Goal: Task Accomplishment & Management: Manage account settings

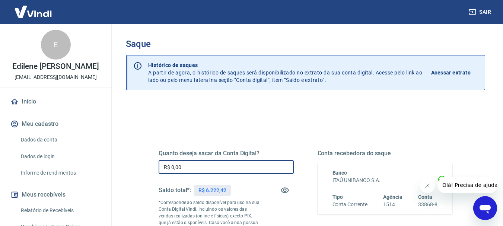
drag, startPoint x: 211, startPoint y: 172, endPoint x: 77, endPoint y: 163, distance: 133.9
click at [77, 163] on div "Sair E Edilene [PERSON_NAME] [PERSON_NAME][EMAIL_ADDRESS][DOMAIN_NAME] Início M…" at bounding box center [251, 113] width 503 height 226
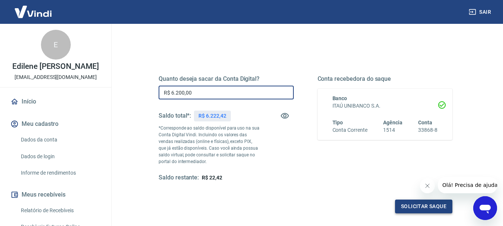
type input "R$ 6.200,00"
click at [417, 205] on button "Solicitar saque" at bounding box center [423, 207] width 57 height 14
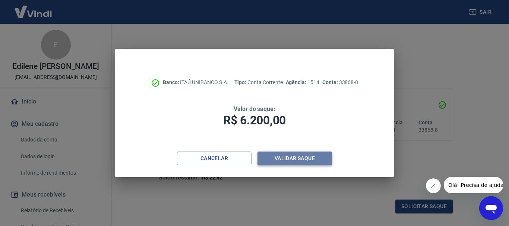
click at [306, 162] on button "Validar saque" at bounding box center [294, 159] width 74 height 14
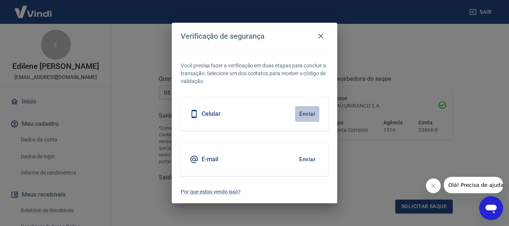
click at [309, 112] on button "Enviar" at bounding box center [307, 114] width 24 height 16
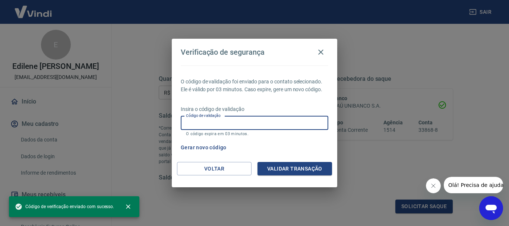
click at [196, 119] on div "Código de validação Código de validação O código expira em 03 minutos." at bounding box center [254, 126] width 147 height 20
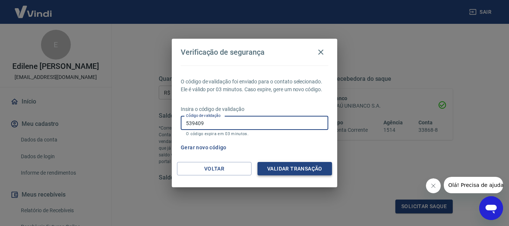
click at [274, 171] on button "Validar transação" at bounding box center [294, 169] width 74 height 14
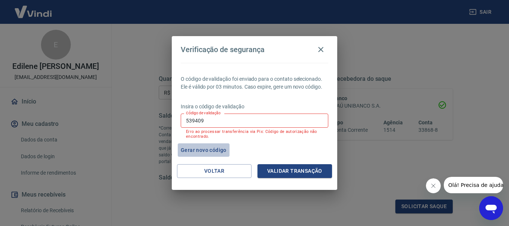
click at [210, 152] on button "Gerar novo código" at bounding box center [204, 150] width 52 height 14
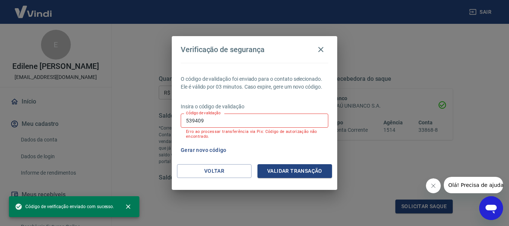
click at [213, 120] on input "539409" at bounding box center [254, 121] width 147 height 14
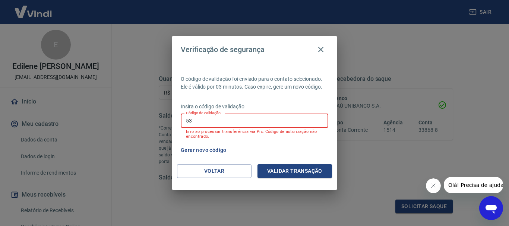
type input "5"
click at [320, 47] on icon "button" at bounding box center [320, 49] width 9 height 9
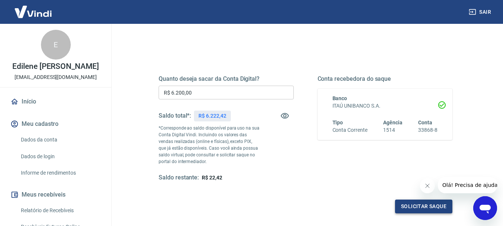
click at [418, 206] on button "Solicitar saque" at bounding box center [423, 207] width 57 height 14
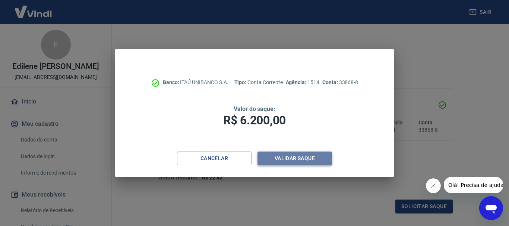
click at [281, 159] on button "Validar saque" at bounding box center [294, 159] width 74 height 14
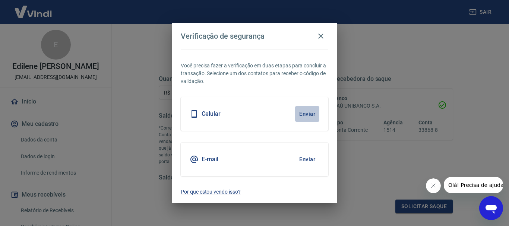
click at [299, 117] on button "Enviar" at bounding box center [307, 114] width 24 height 16
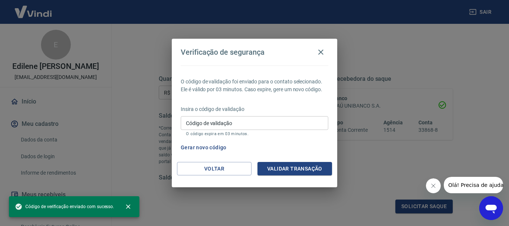
click at [226, 116] on input "Código de validação" at bounding box center [254, 123] width 147 height 14
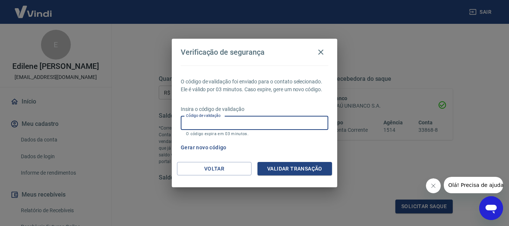
click at [187, 148] on button "Gerar novo código" at bounding box center [204, 148] width 52 height 14
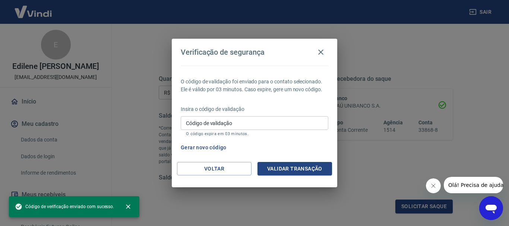
click at [193, 125] on input "Código de validação" at bounding box center [254, 123] width 147 height 14
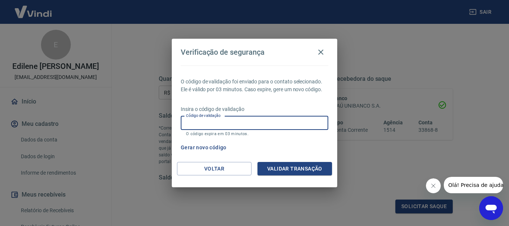
click at [194, 147] on button "Gerar novo código" at bounding box center [204, 148] width 52 height 14
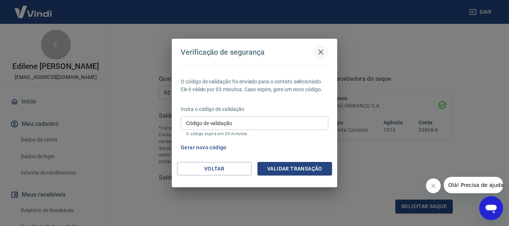
click at [322, 54] on icon "button" at bounding box center [320, 52] width 9 height 9
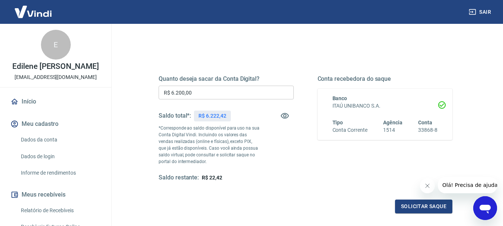
click at [482, 19] on div "Sair" at bounding box center [251, 12] width 503 height 24
click at [482, 12] on button "Sair" at bounding box center [480, 12] width 27 height 14
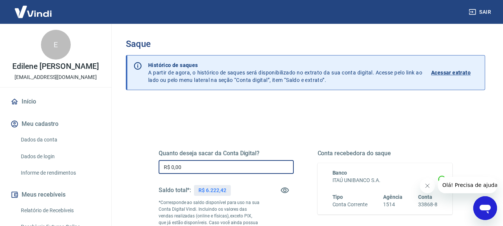
drag, startPoint x: 182, startPoint y: 161, endPoint x: 67, endPoint y: 167, distance: 115.9
click at [68, 167] on div "Sair E Edilene [PERSON_NAME] [PERSON_NAME][EMAIL_ADDRESS][DOMAIN_NAME] Início M…" at bounding box center [251, 113] width 503 height 226
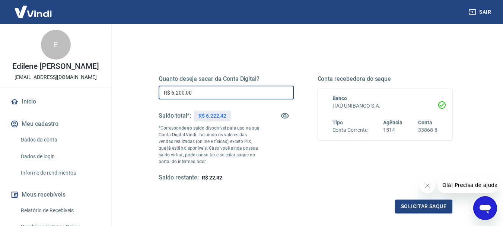
scroll to position [112, 0]
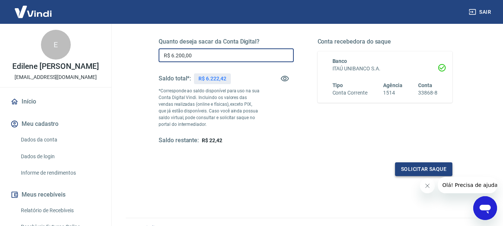
type input "R$ 6.200,00"
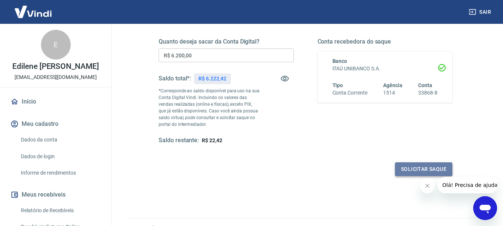
click at [413, 168] on button "Solicitar saque" at bounding box center [423, 169] width 57 height 14
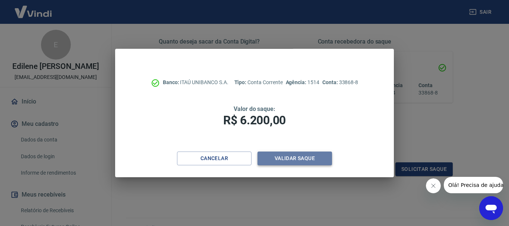
click at [300, 161] on button "Validar saque" at bounding box center [294, 159] width 74 height 14
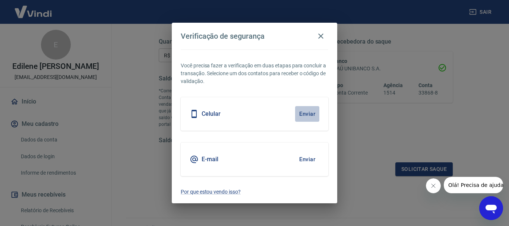
click at [305, 112] on button "Enviar" at bounding box center [307, 114] width 24 height 16
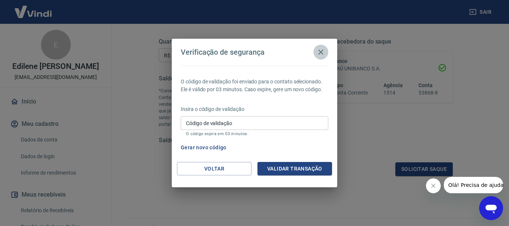
click at [318, 49] on icon "button" at bounding box center [320, 52] width 9 height 9
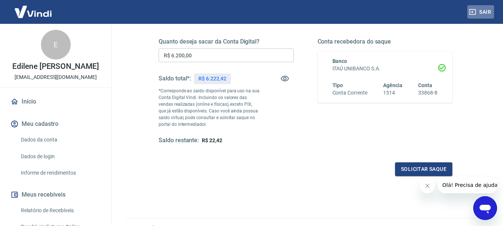
click at [478, 13] on button "Sair" at bounding box center [480, 12] width 27 height 14
